Goal: Entertainment & Leisure: Consume media (video, audio)

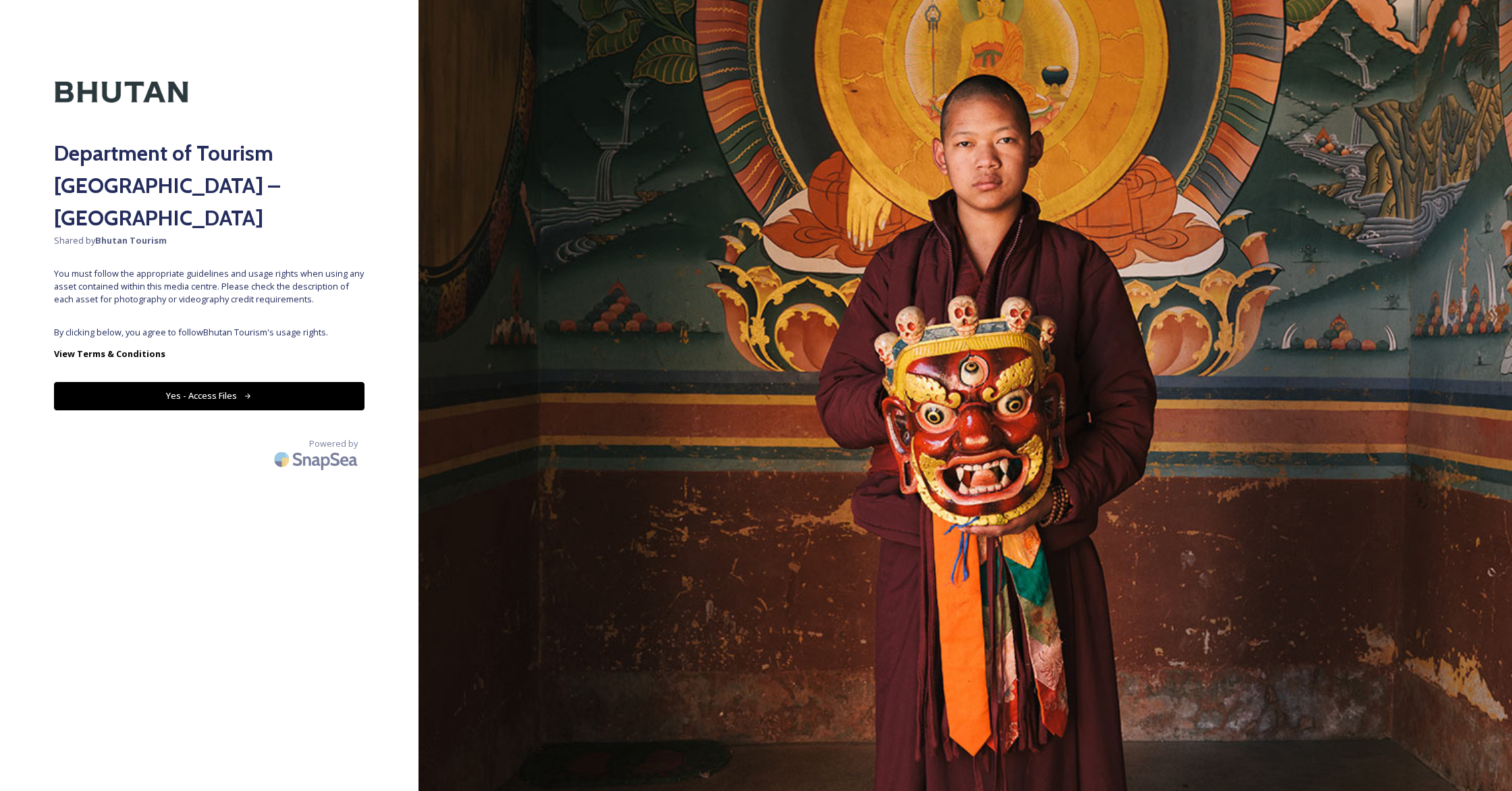
click at [171, 382] on button "Yes - Access Files" at bounding box center [209, 396] width 310 height 27
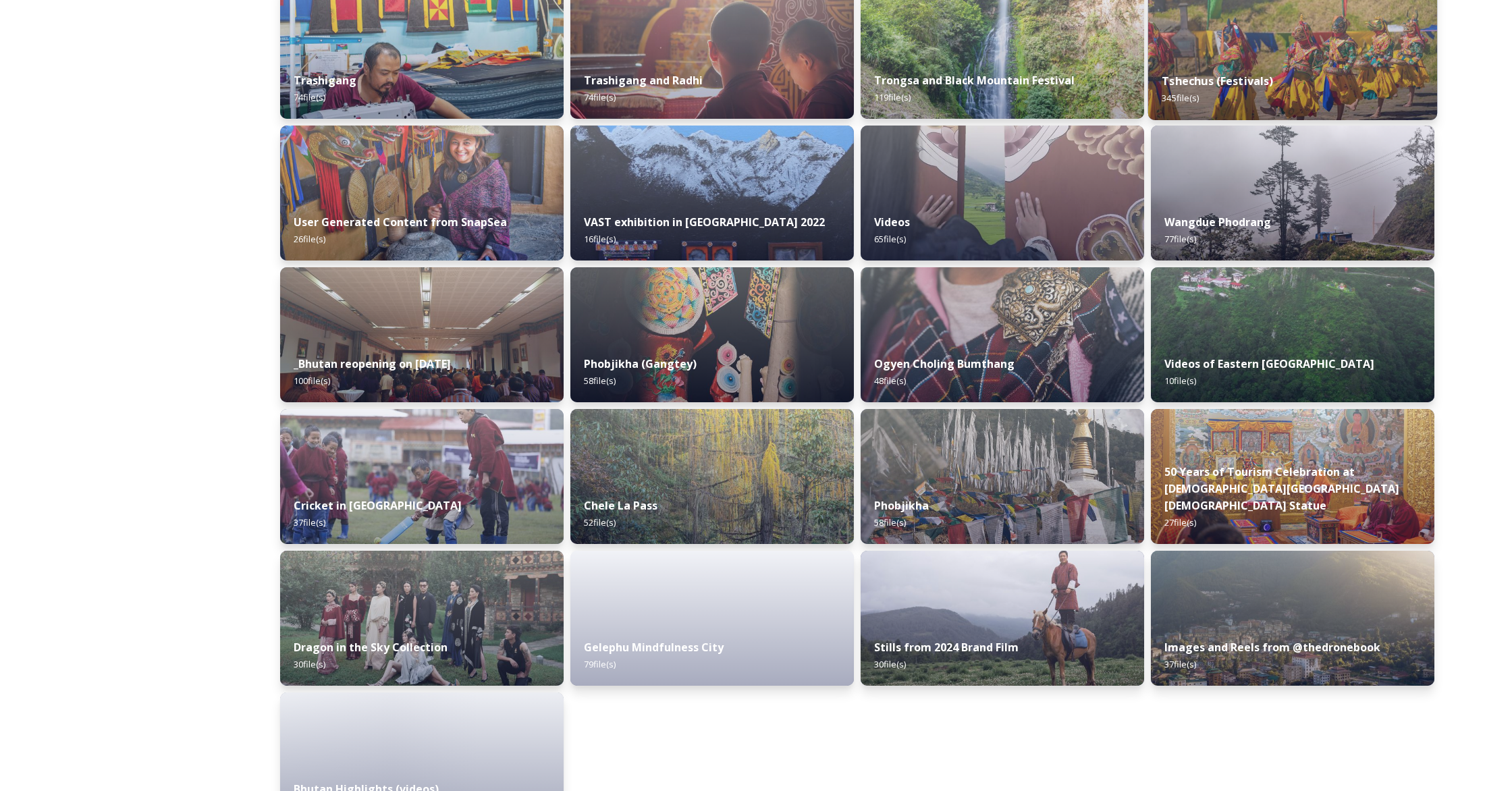
scroll to position [1416, 0]
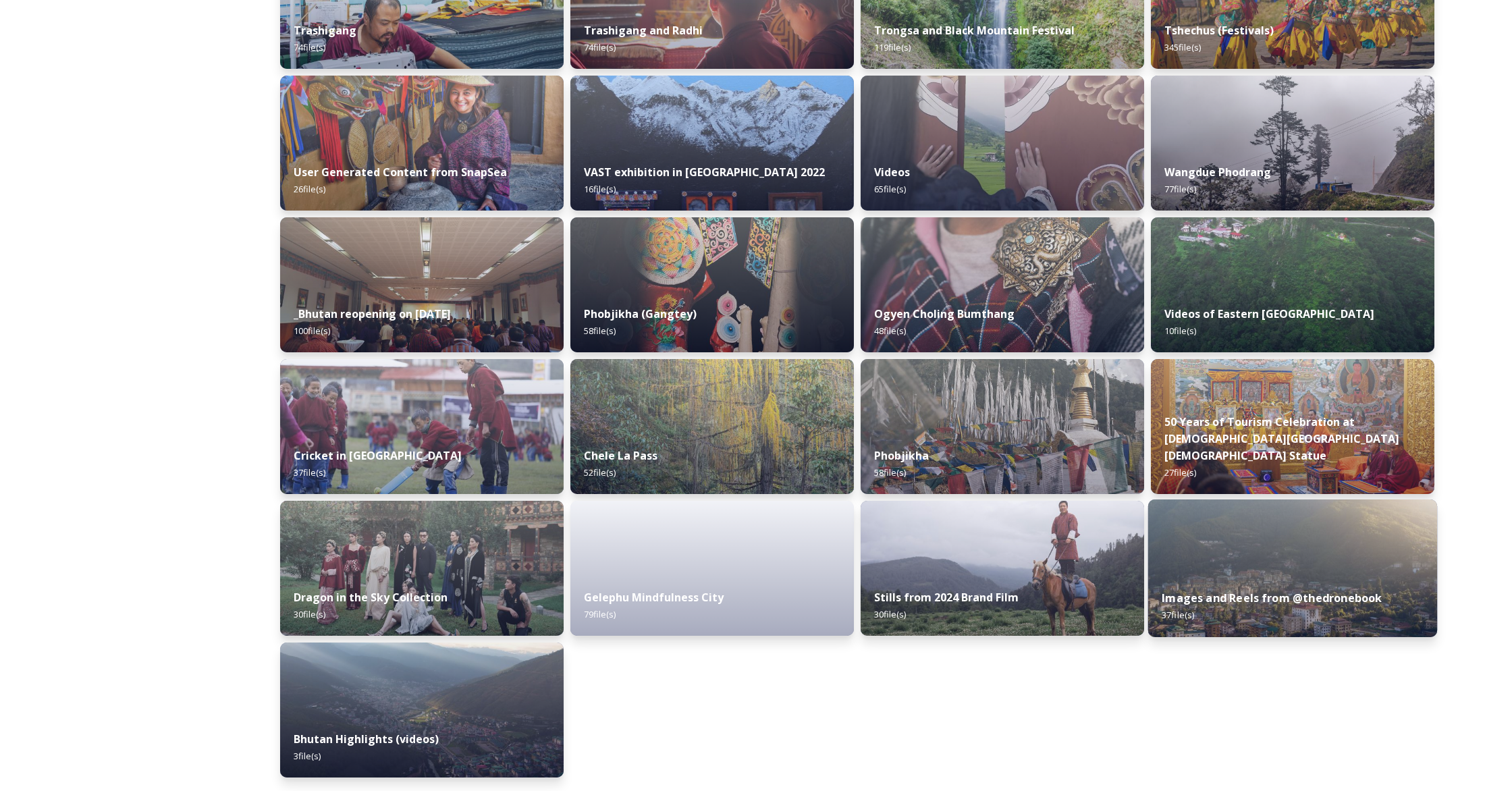
click at [1271, 611] on div "Images and Reels from @thedronebook 37 file(s)" at bounding box center [1292, 606] width 289 height 62
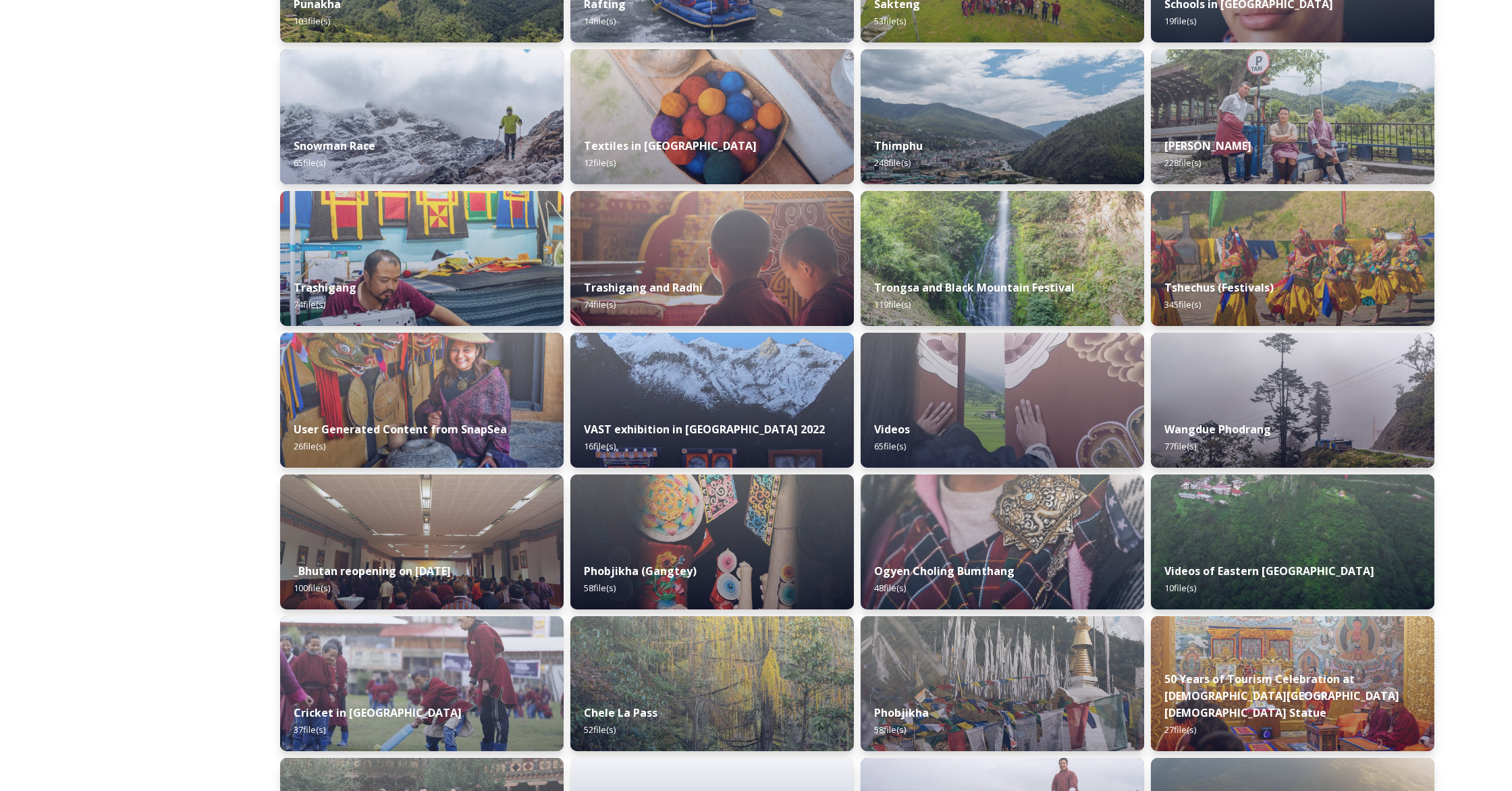
scroll to position [1416, 0]
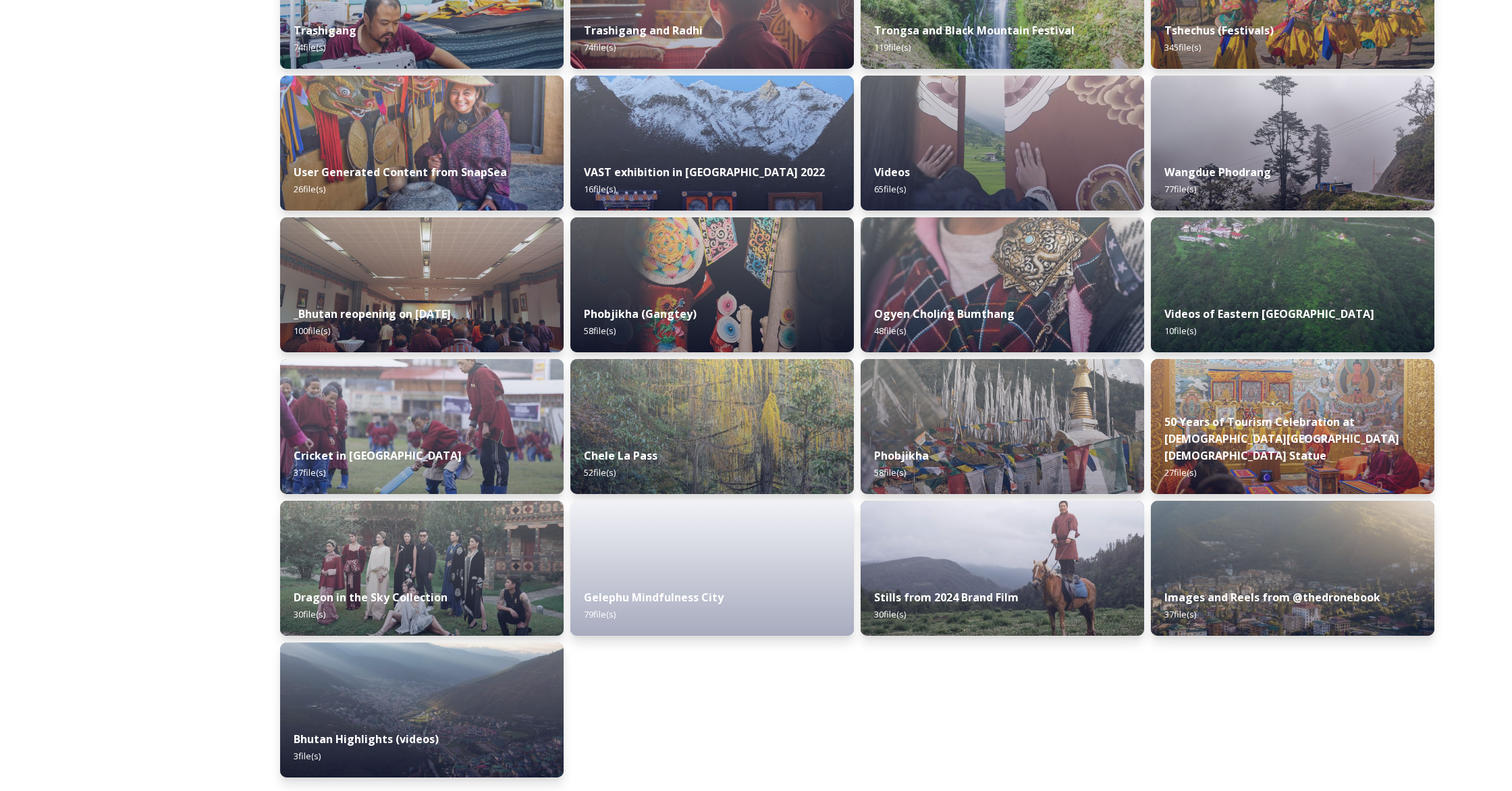
click at [1270, 561] on img at bounding box center [1292, 568] width 284 height 135
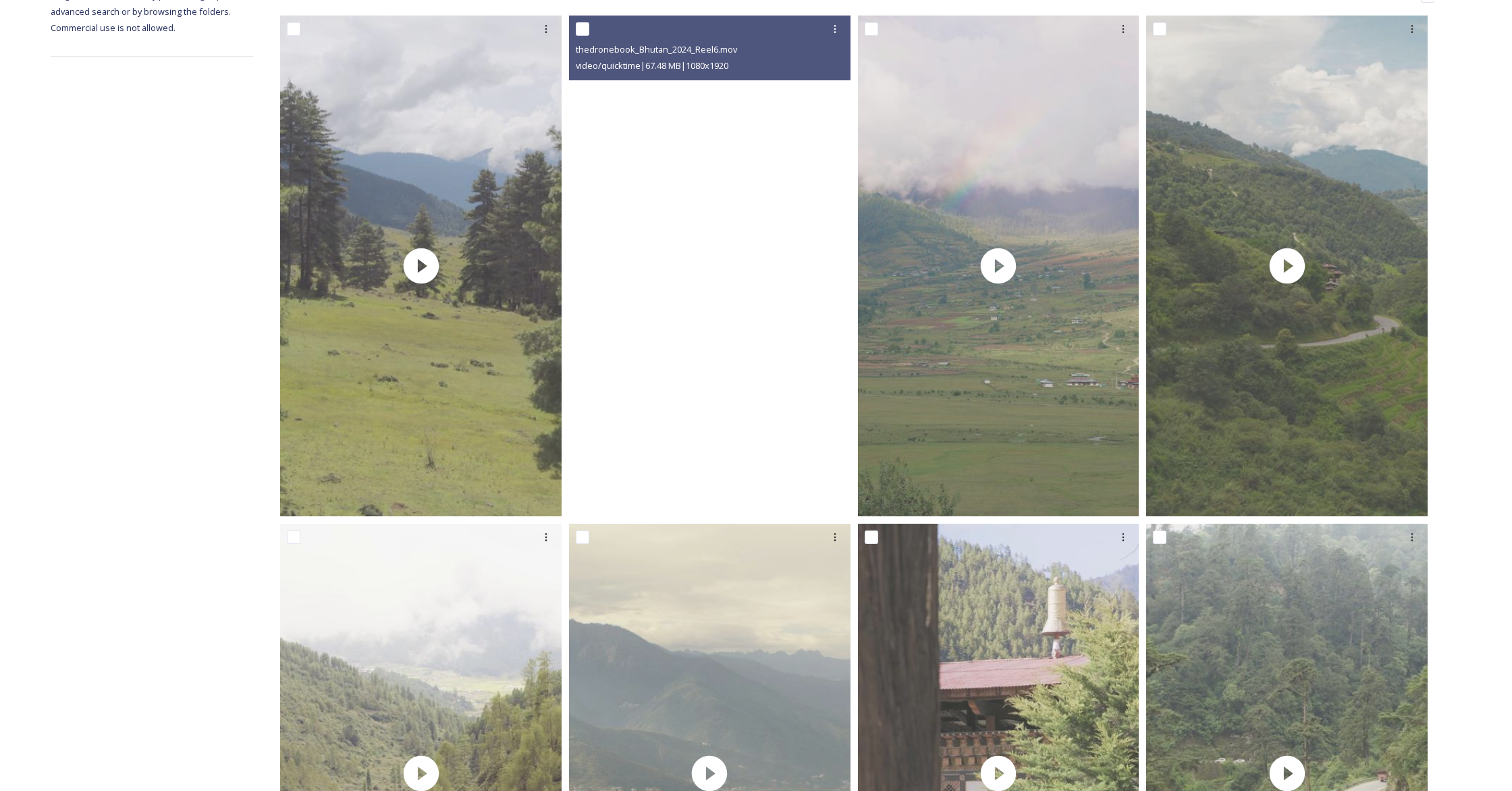
scroll to position [245, 0]
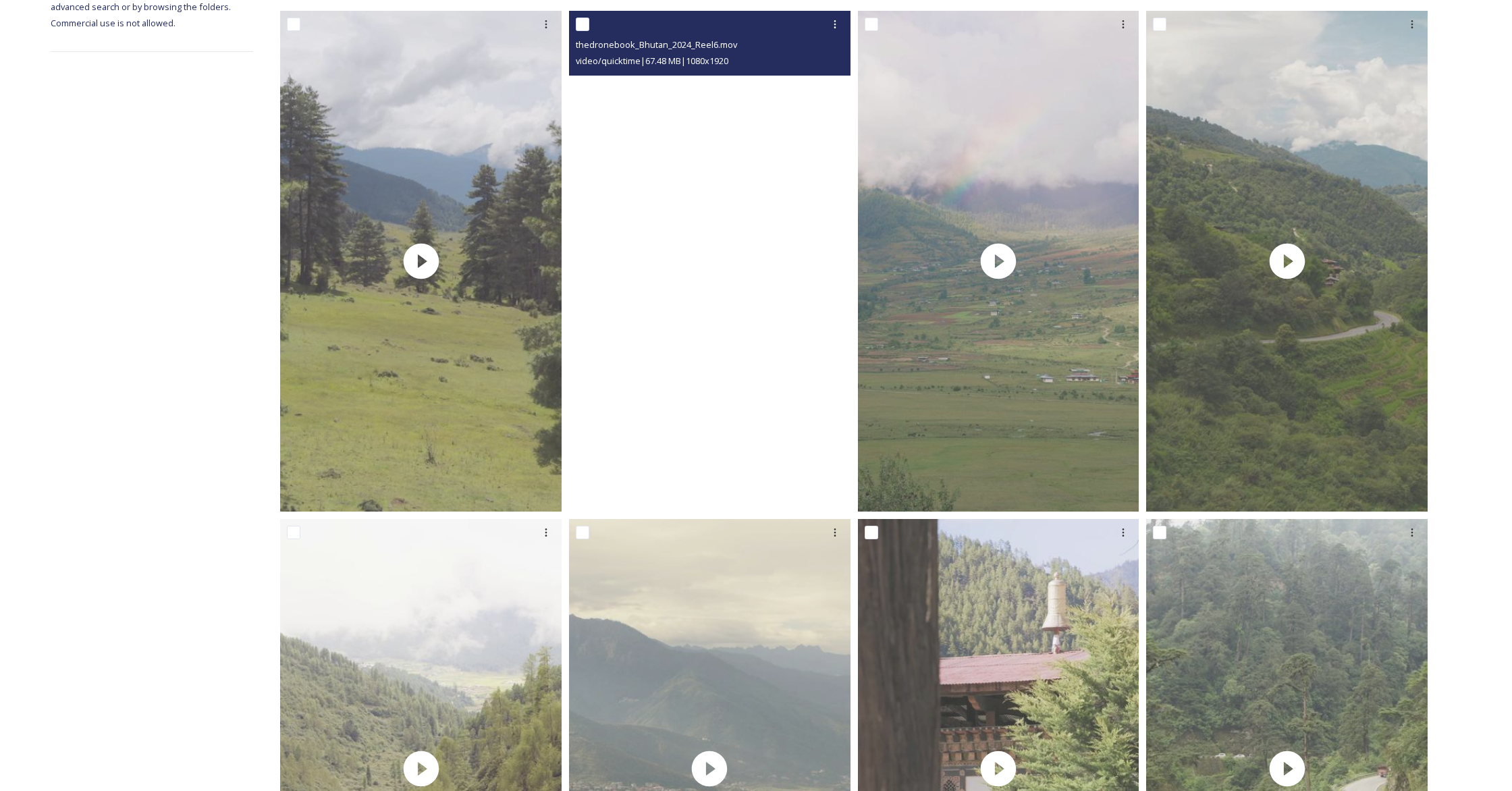
click at [756, 403] on video "thedronebook_Bhutan_2024_Reel6.mov" at bounding box center [709, 261] width 281 height 500
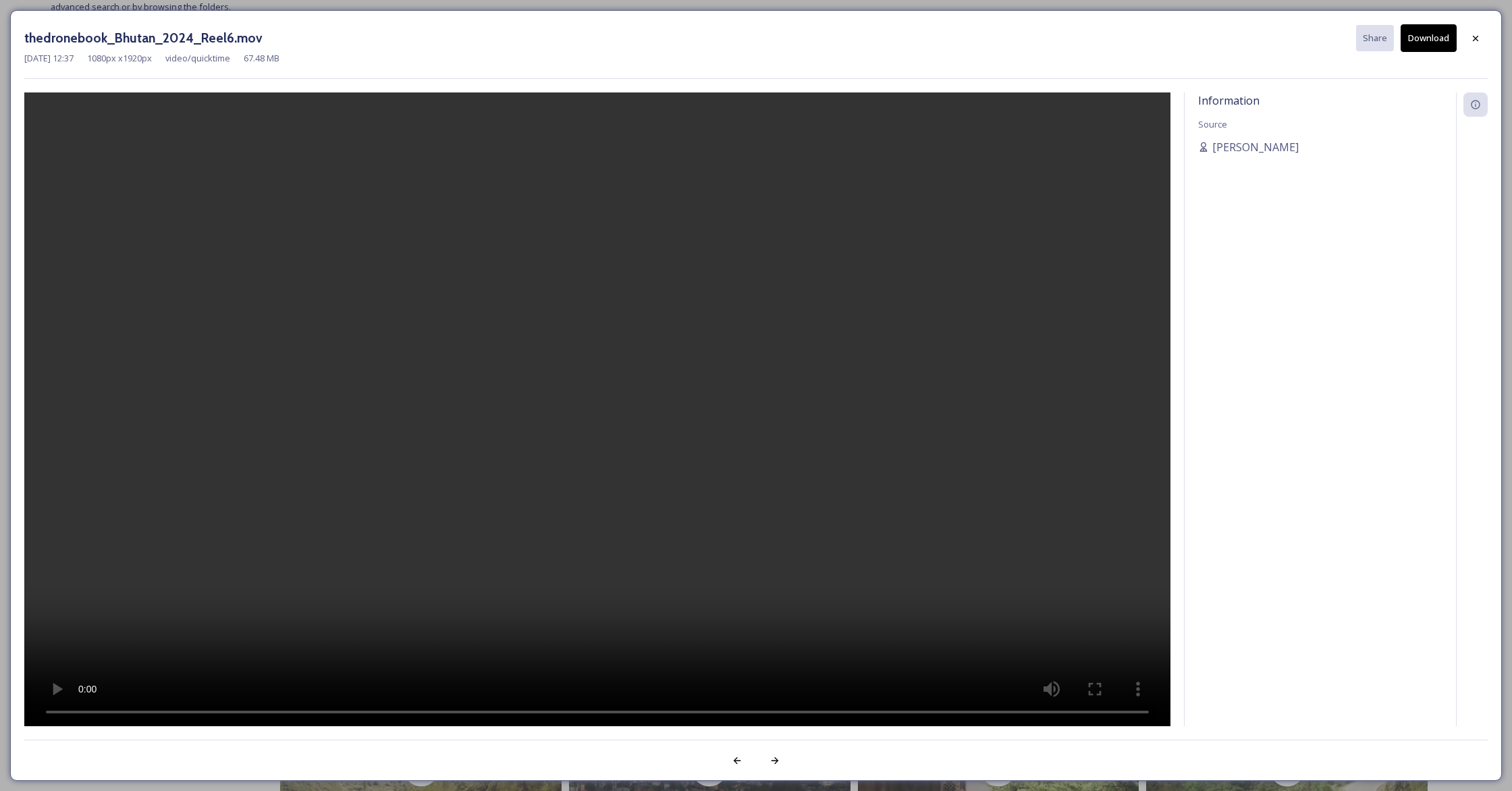
click at [1472, 38] on icon at bounding box center [1475, 38] width 11 height 11
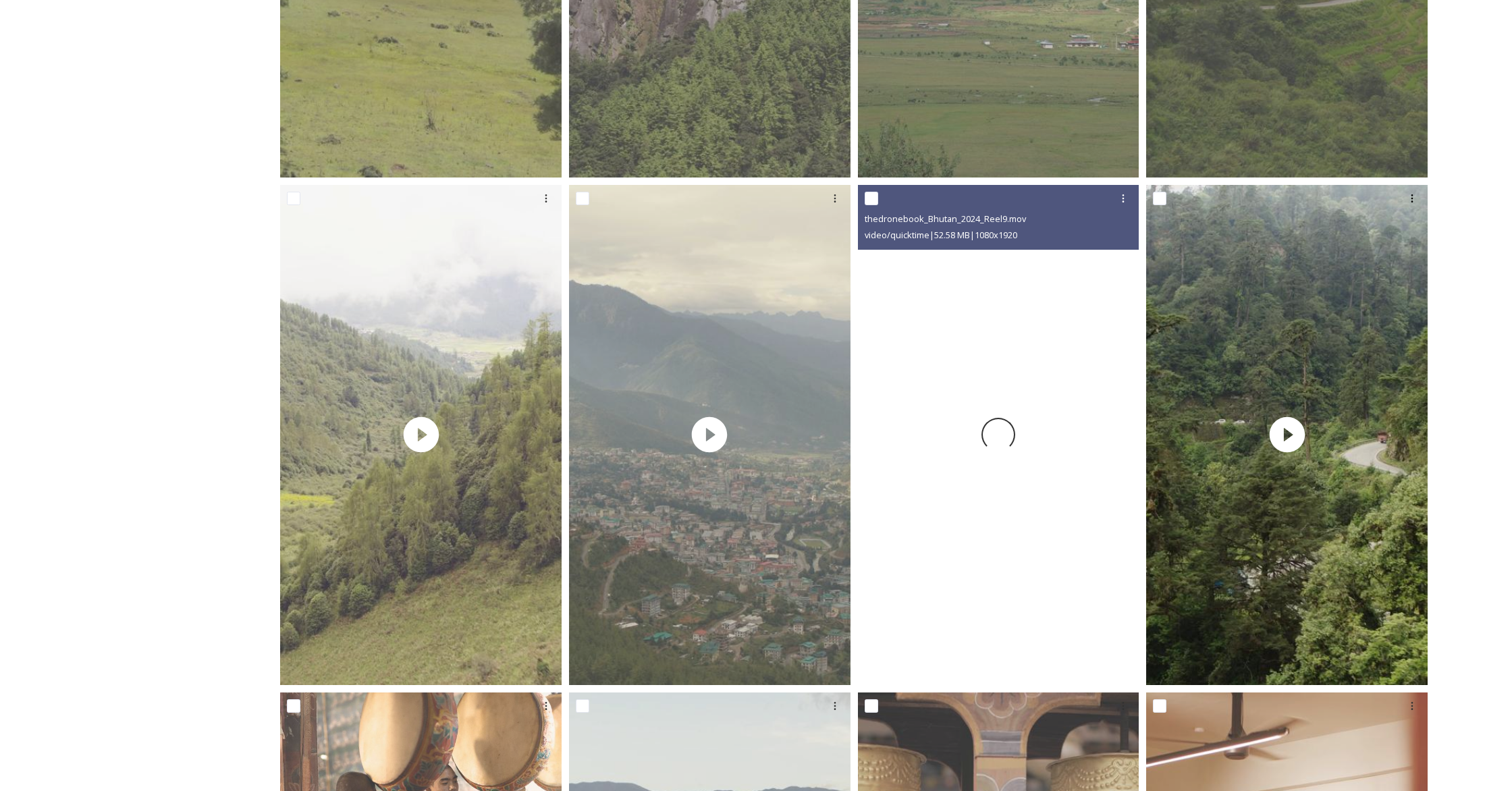
scroll to position [580, 0]
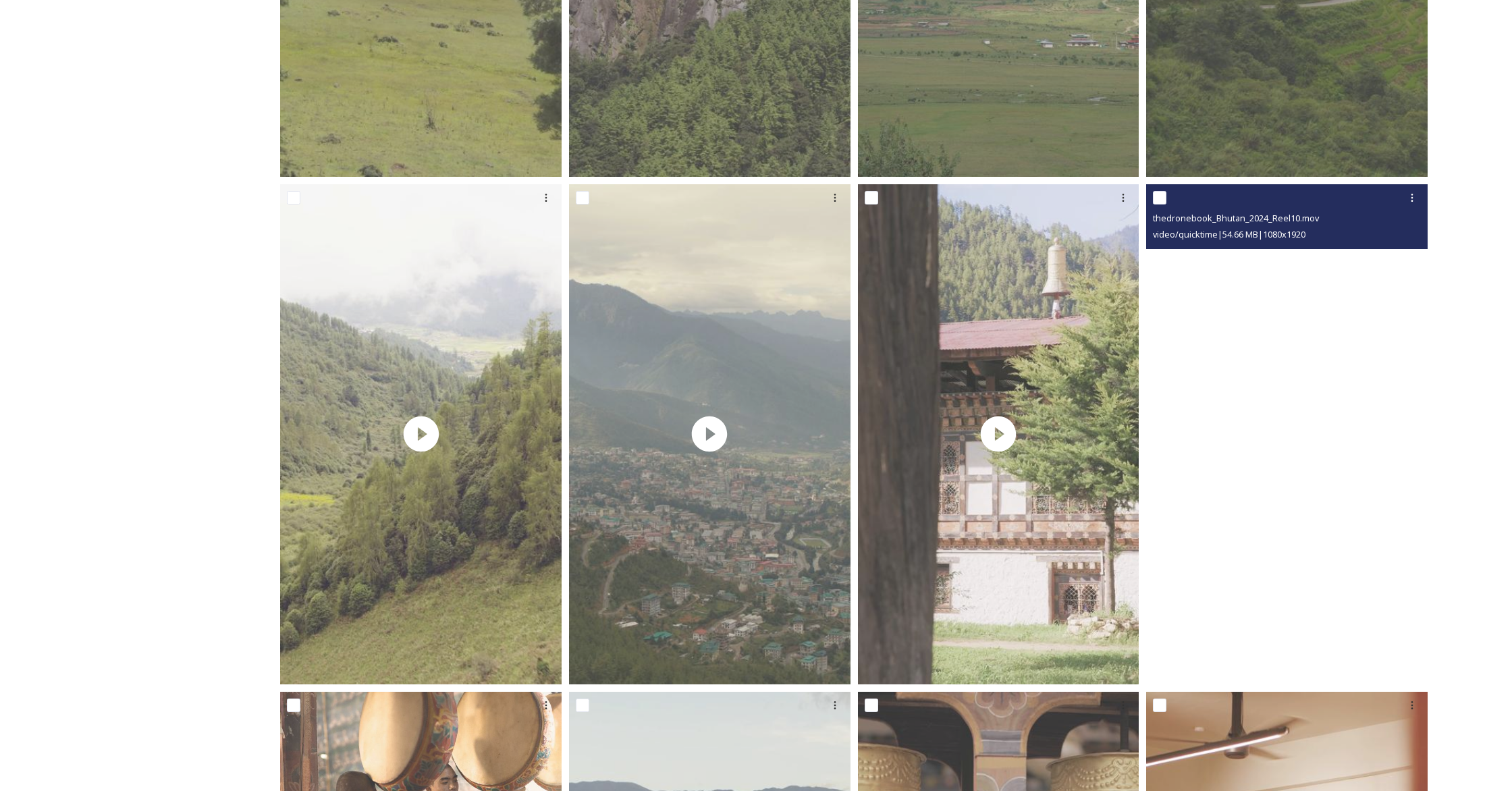
click at [1289, 404] on video "thedronebook_Bhutan_2024_Reel10.mov" at bounding box center [1286, 435] width 281 height 500
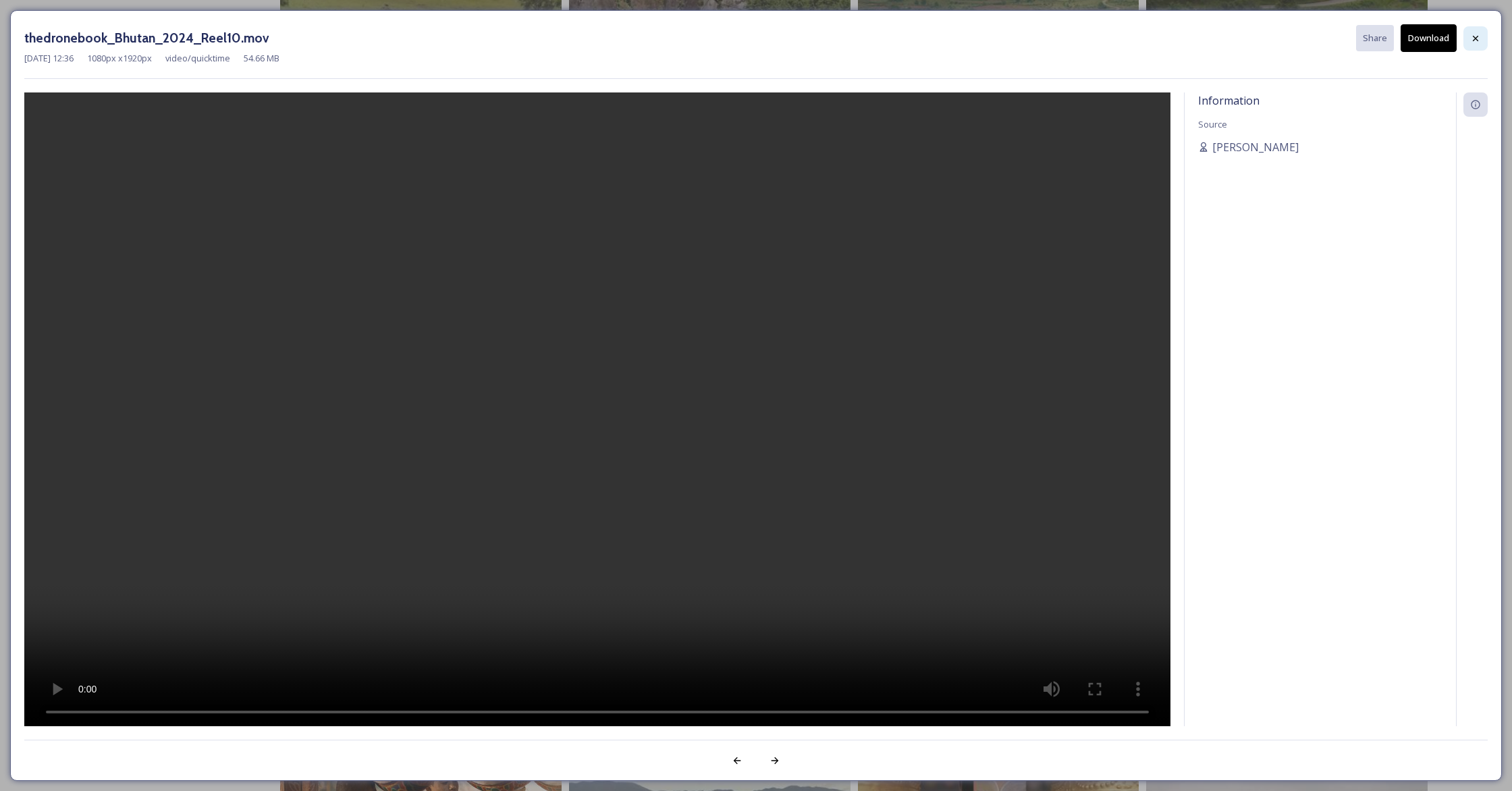
click at [1473, 37] on icon at bounding box center [1475, 38] width 11 height 11
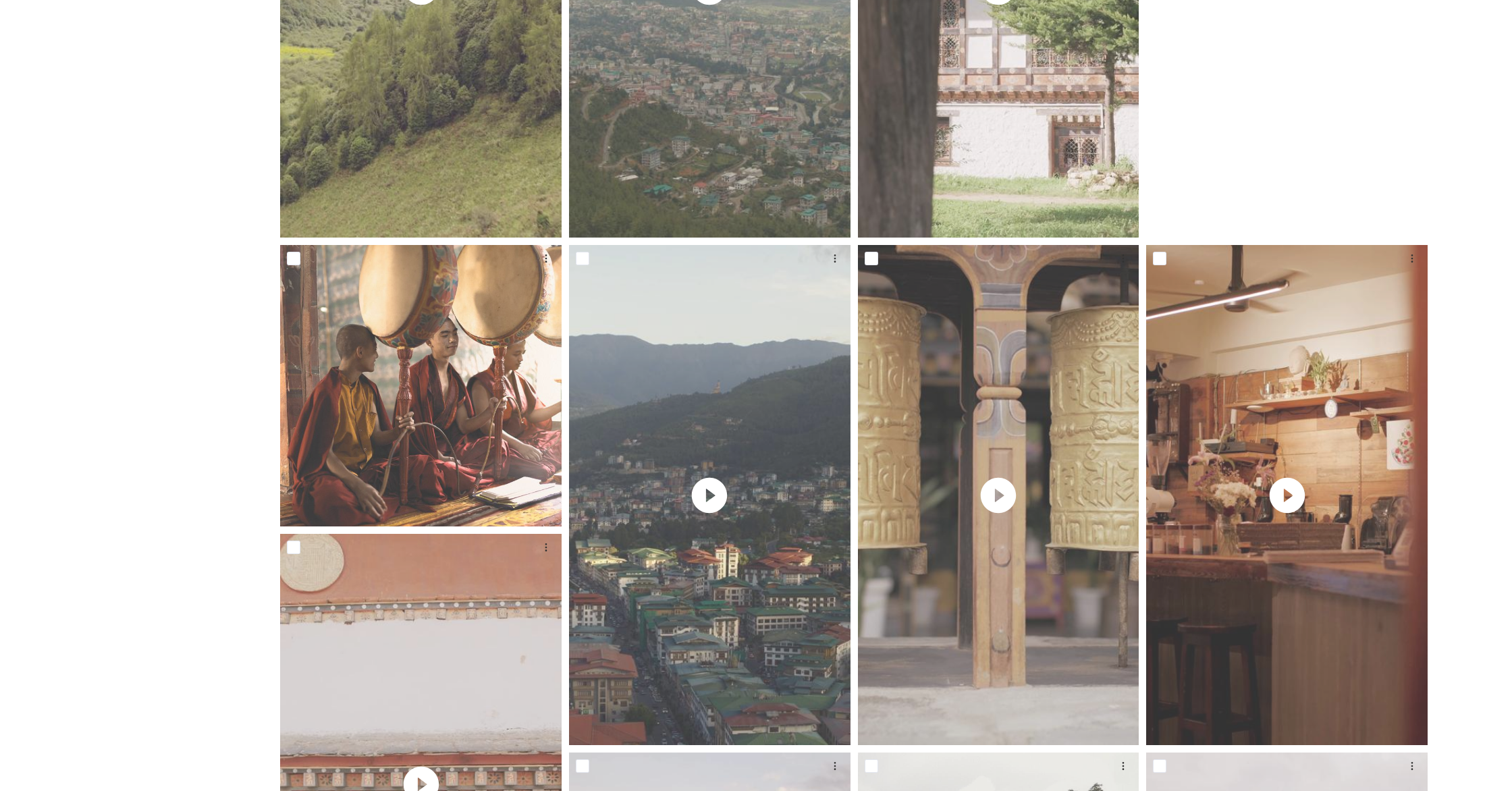
scroll to position [1066, 0]
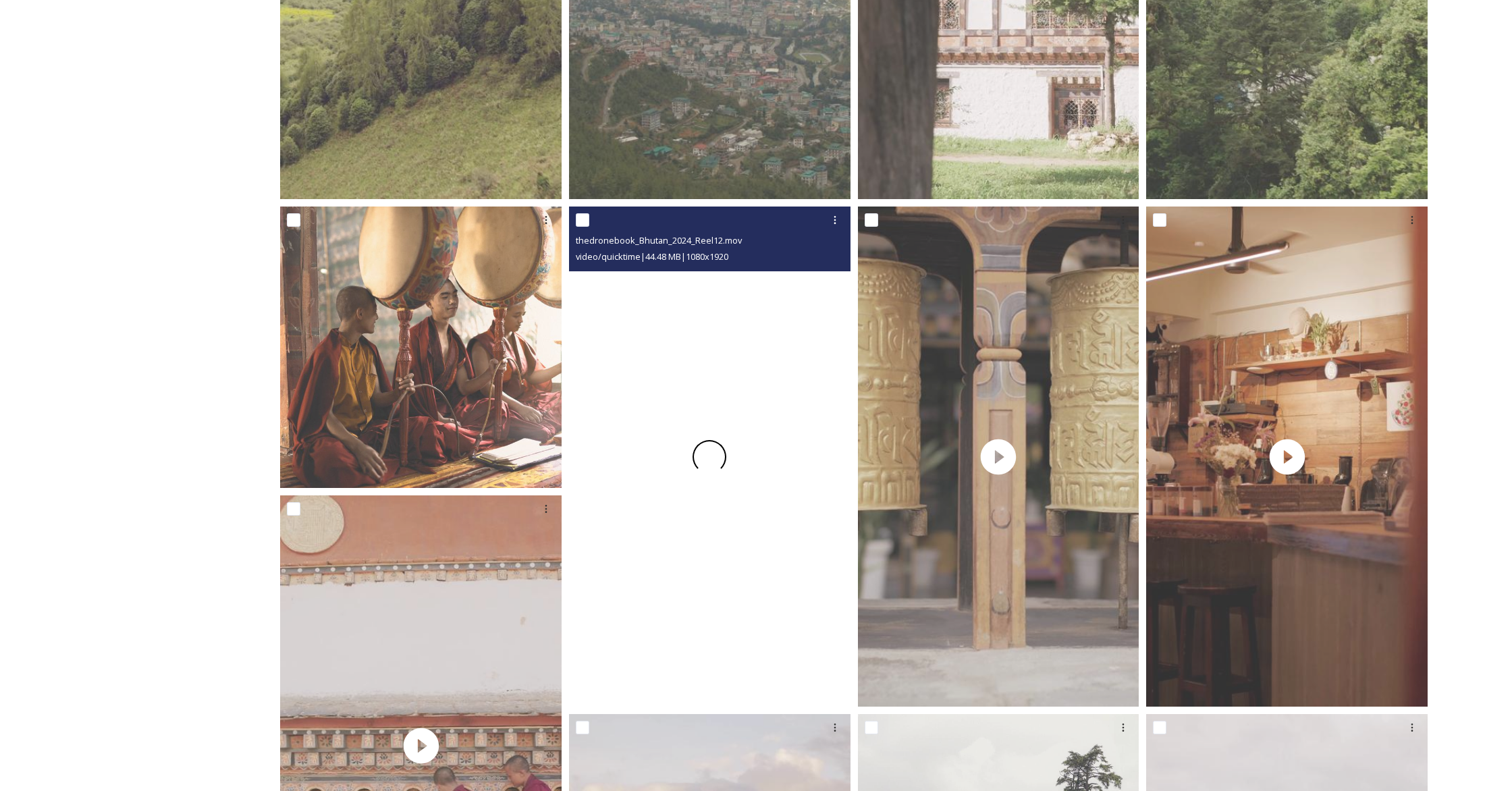
click at [809, 314] on div at bounding box center [709, 457] width 281 height 500
